Goal: Information Seeking & Learning: Learn about a topic

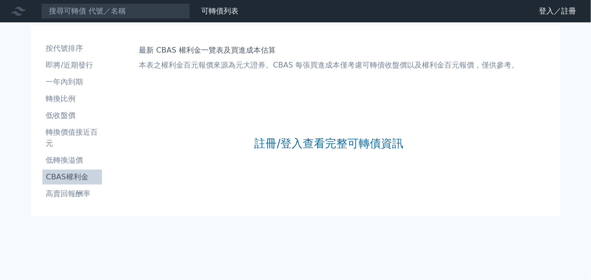
click at [55, 176] on li "CBAS權利金" at bounding box center [72, 176] width 60 height 11
click at [338, 150] on link "註冊/登入查看完整可轉債資訊" at bounding box center [328, 143] width 149 height 15
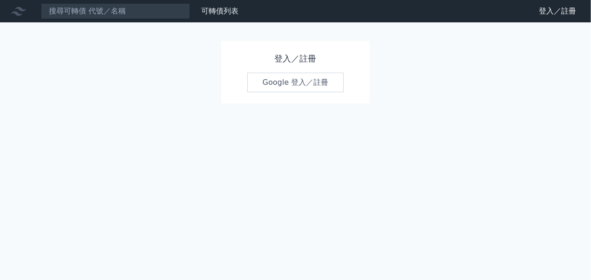
click at [294, 82] on link "Google 登入／註冊" at bounding box center [295, 83] width 97 height 20
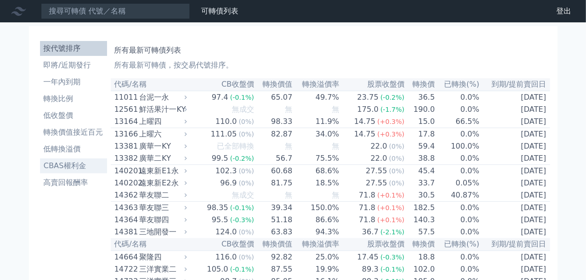
click at [42, 163] on li "CBAS權利金" at bounding box center [73, 165] width 67 height 11
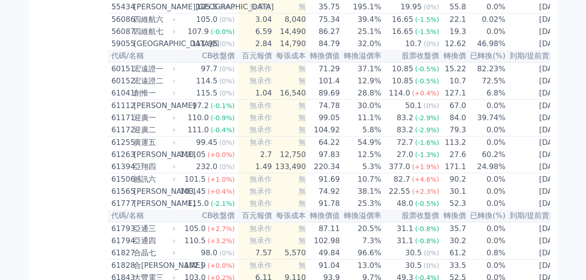
scroll to position [3061, 0]
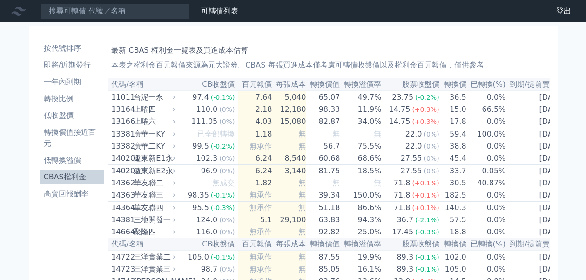
scroll to position [3061, 0]
